Goal: Task Accomplishment & Management: Use online tool/utility

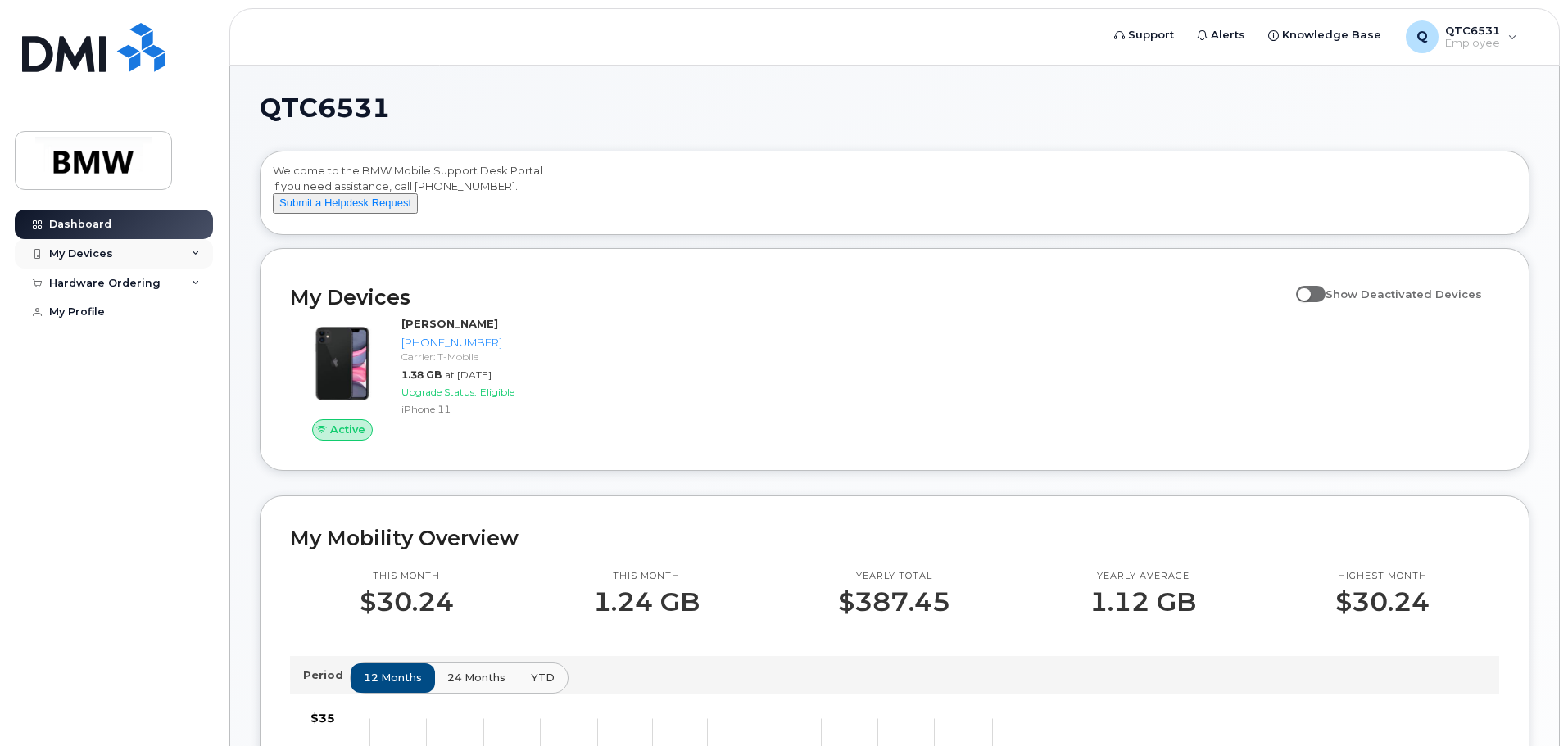
click at [195, 251] on icon at bounding box center [195, 254] width 8 height 8
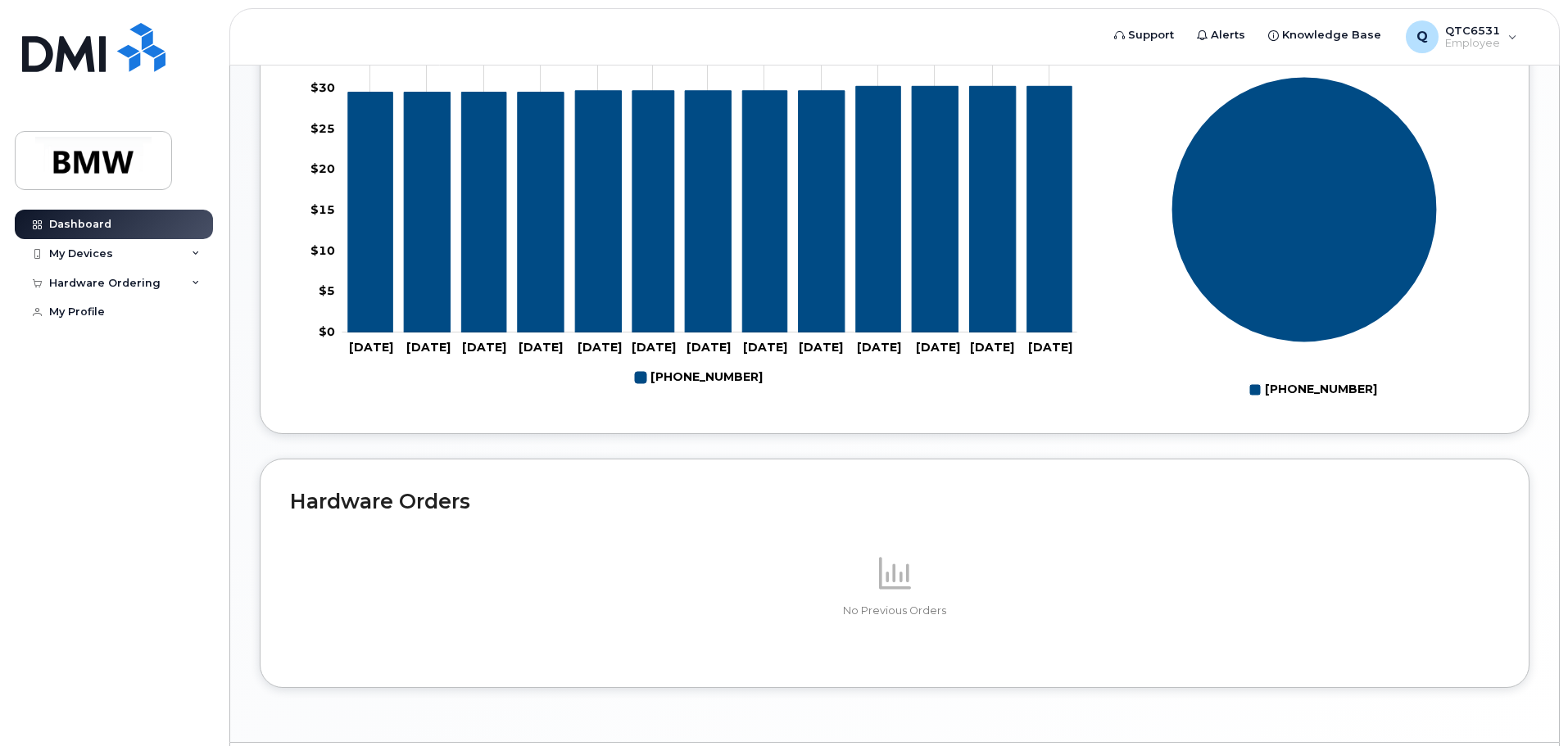
scroll to position [735, 0]
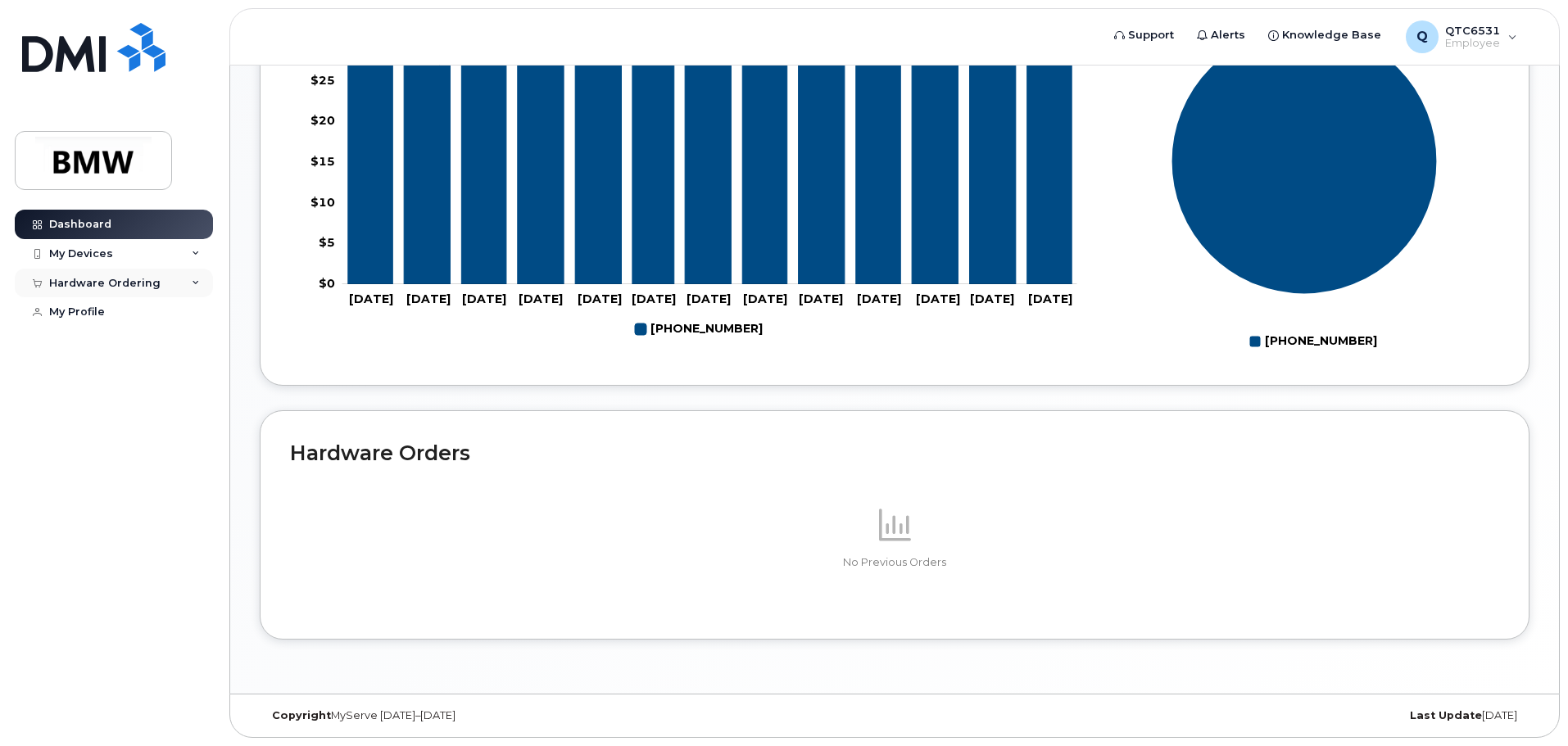
click at [190, 284] on div "Hardware Ordering" at bounding box center [114, 284] width 198 height 30
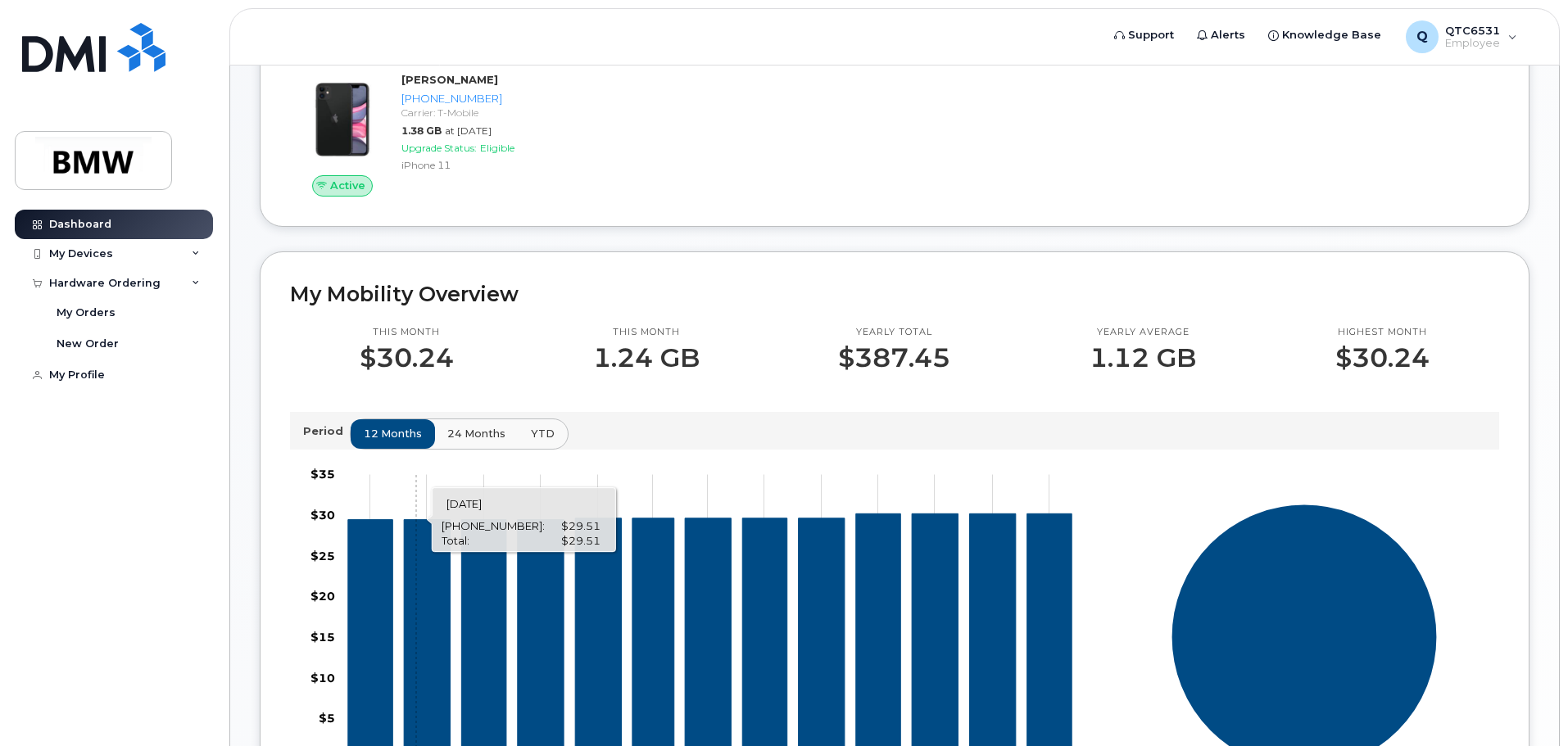
scroll to position [0, 0]
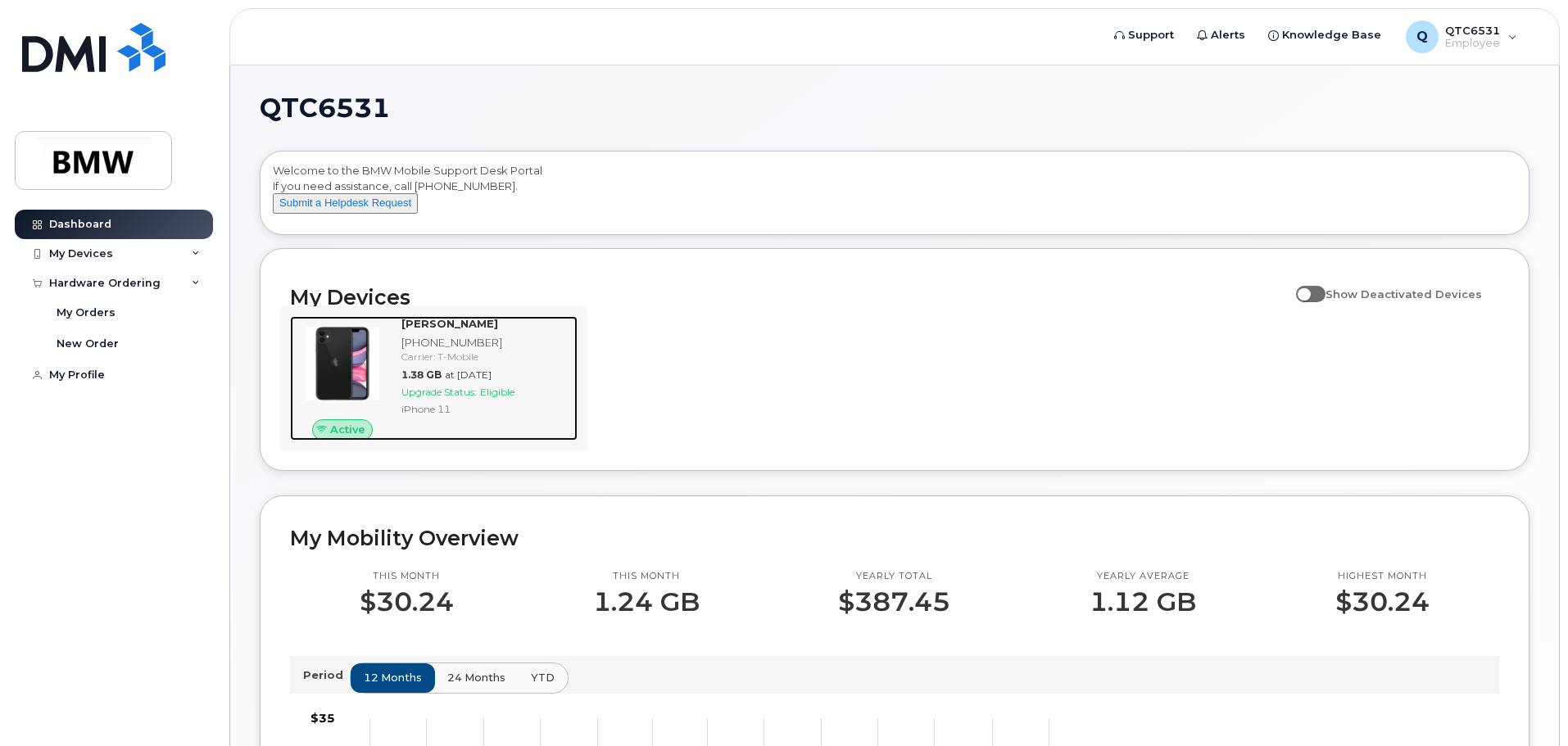
click at [455, 398] on span "Upgrade Status:" at bounding box center [439, 391] width 76 height 12
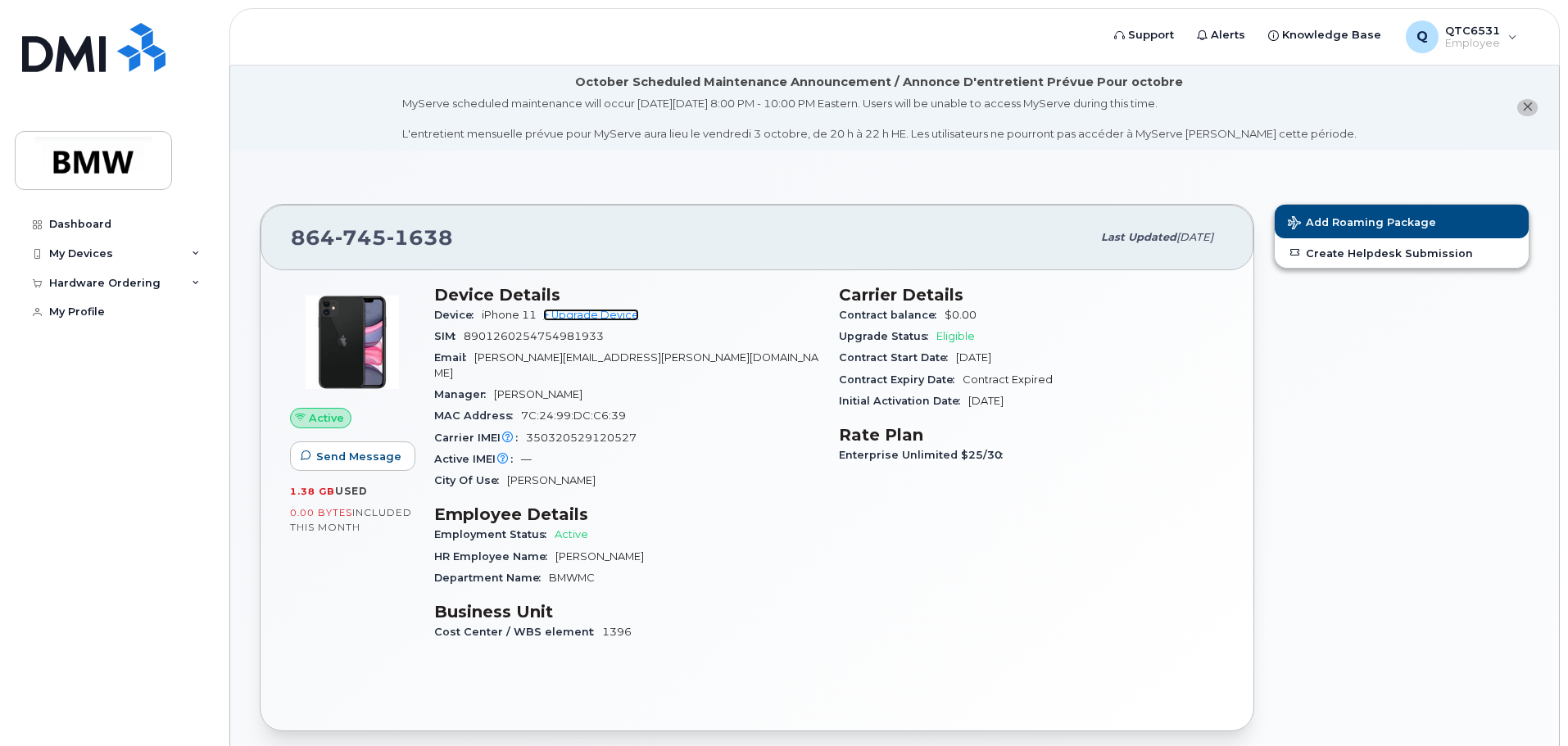
click at [595, 313] on link "+ Upgrade Device" at bounding box center [591, 315] width 96 height 12
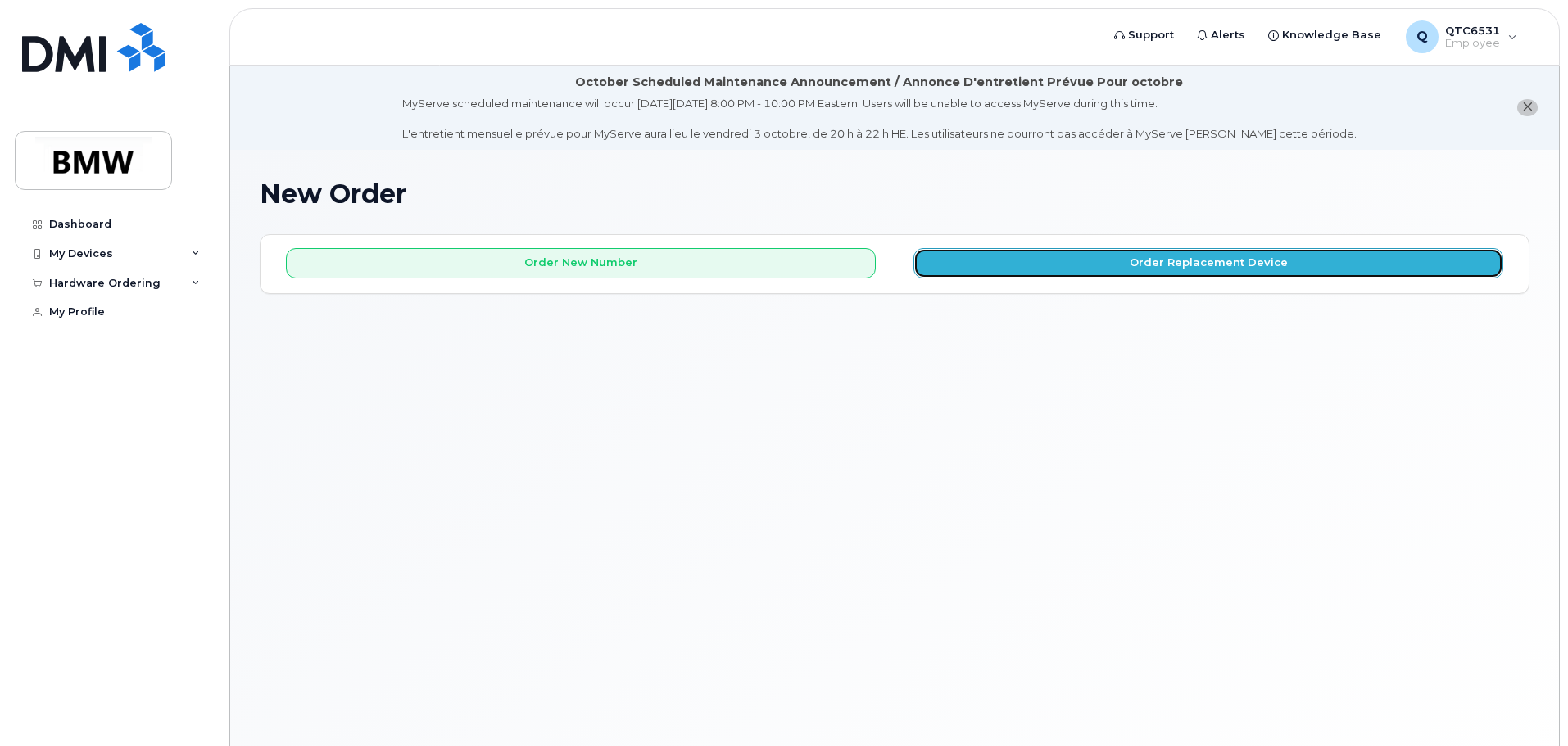
click at [1113, 264] on button "Order Replacement Device" at bounding box center [1208, 263] width 590 height 30
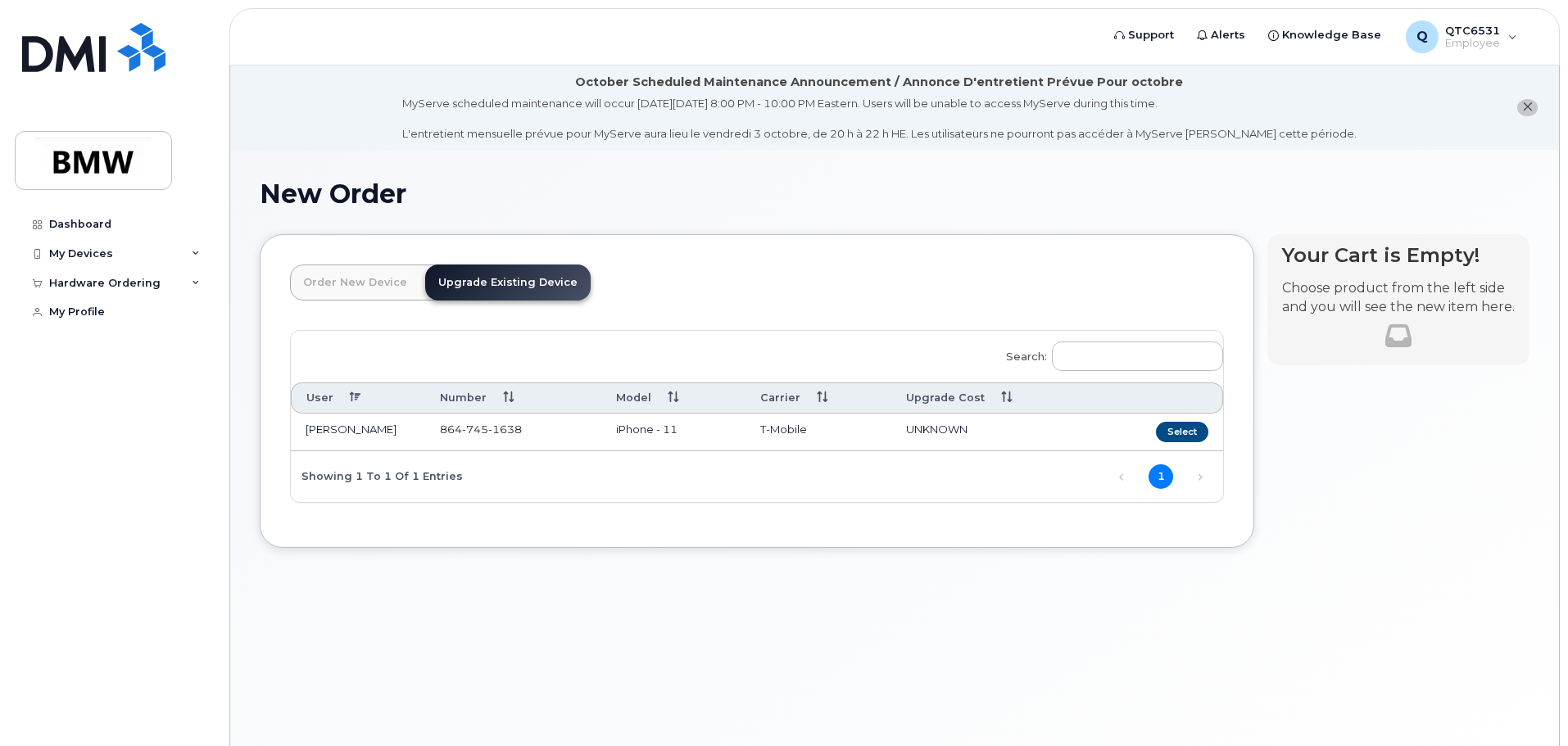
click at [484, 290] on link "Upgrade Existing Device" at bounding box center [507, 282] width 165 height 36
click at [188, 284] on div "Hardware Ordering" at bounding box center [114, 284] width 198 height 30
click at [1169, 431] on button "Select" at bounding box center [1182, 432] width 52 height 21
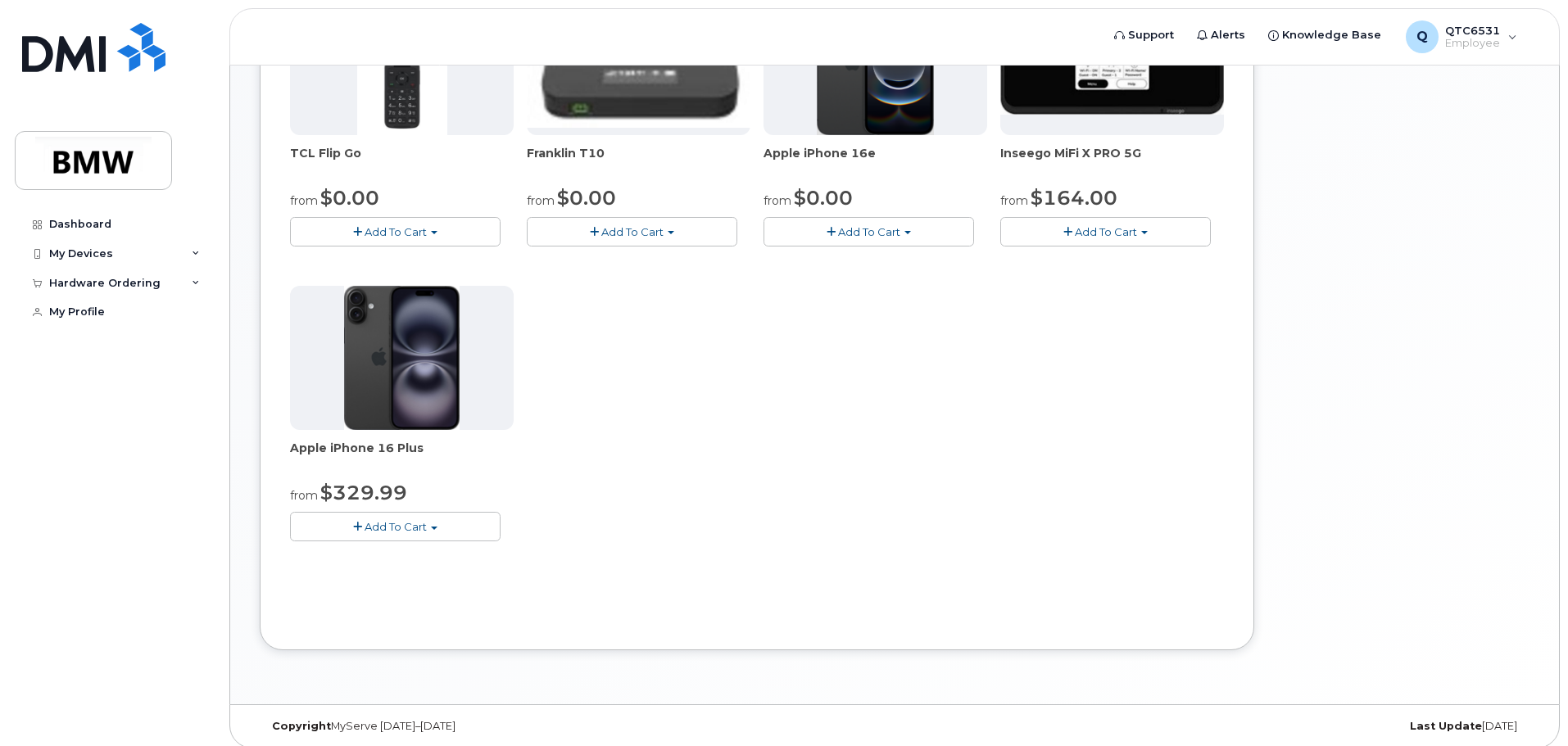
scroll to position [384, 0]
